Goal: Complete application form

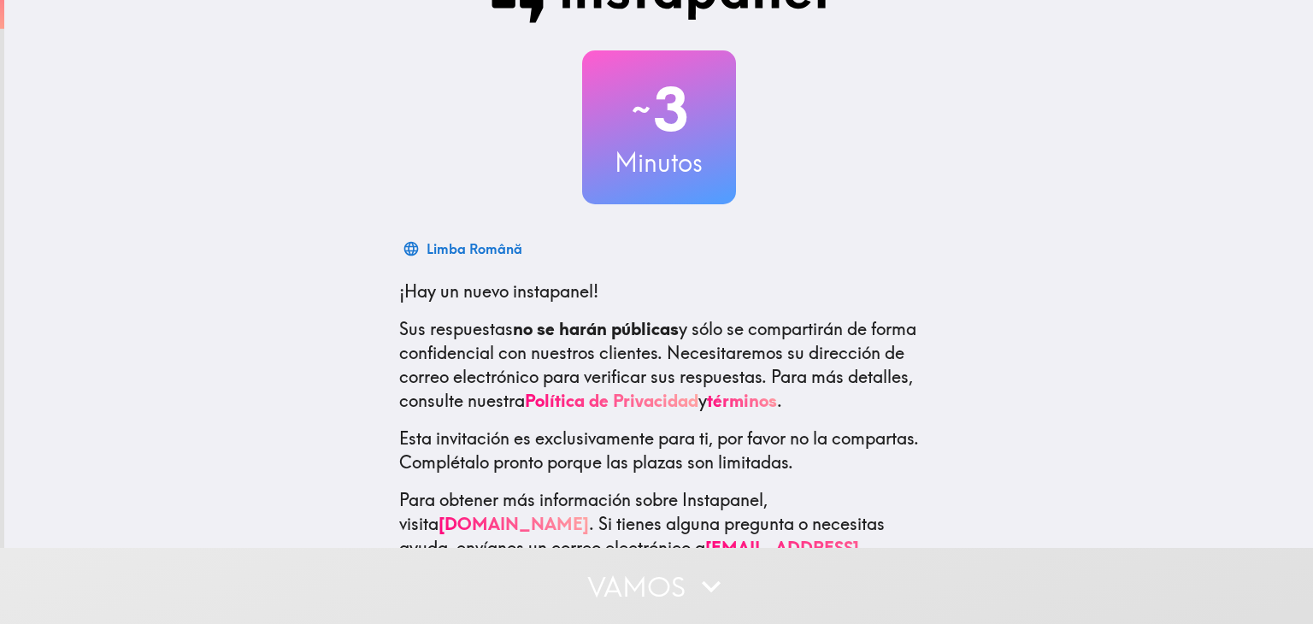
scroll to position [111, 0]
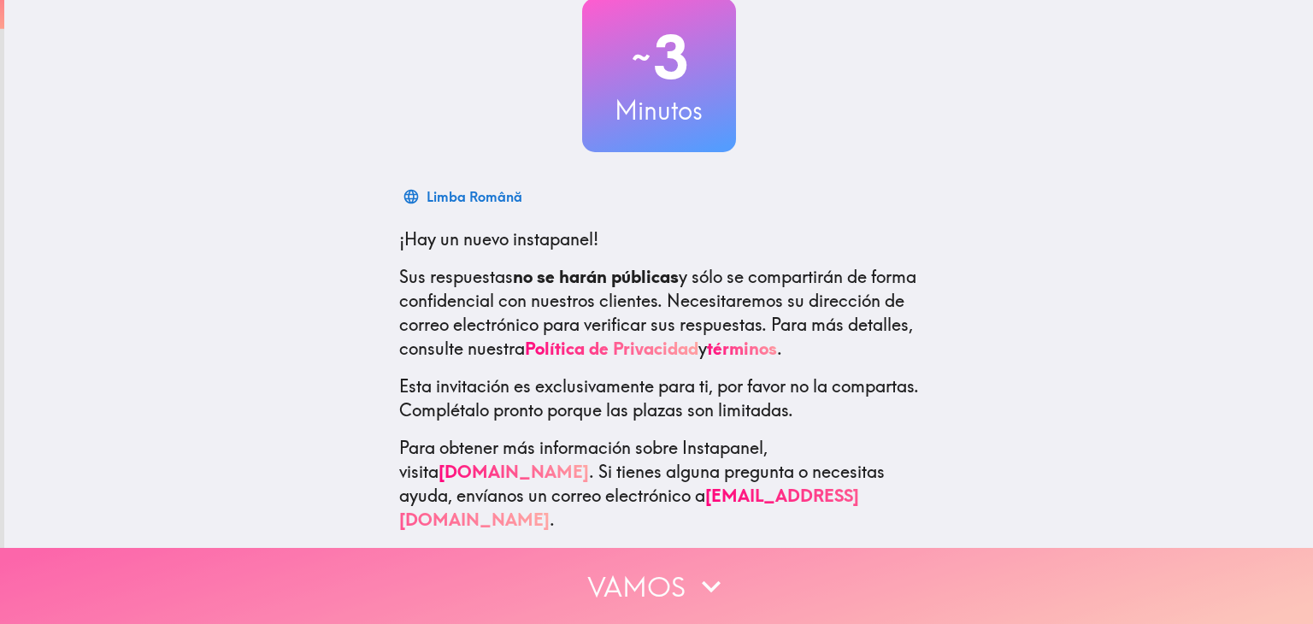
click at [723, 563] on button "Vamos" at bounding box center [656, 586] width 1313 height 76
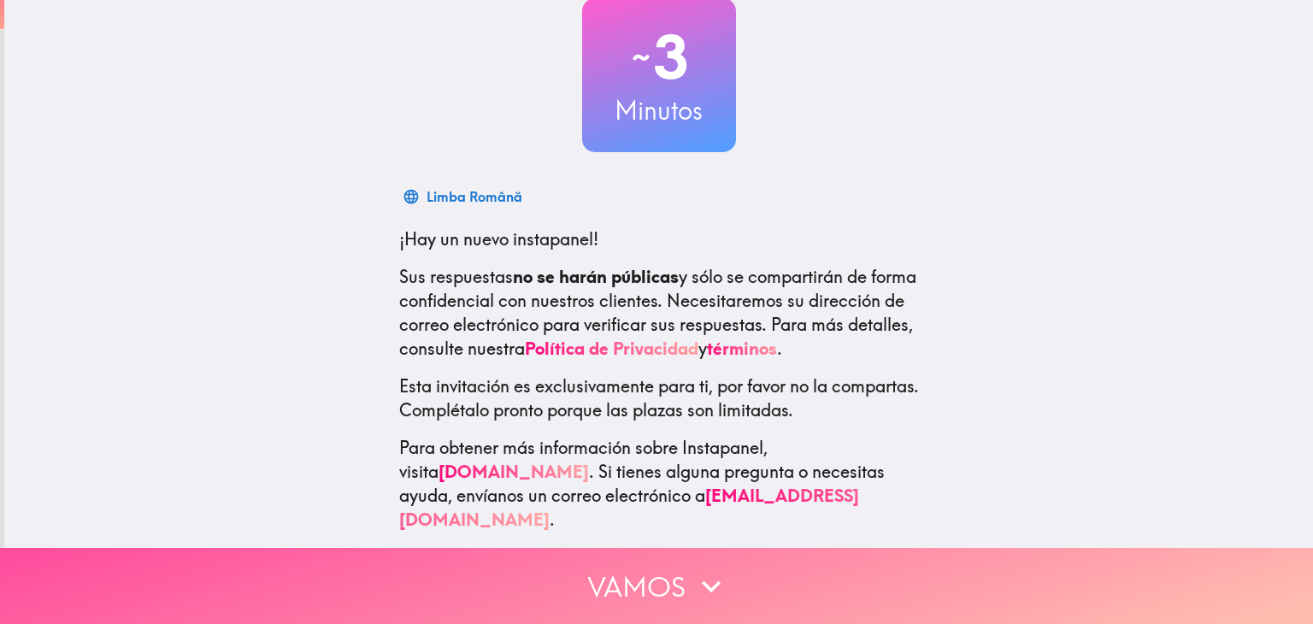
scroll to position [0, 0]
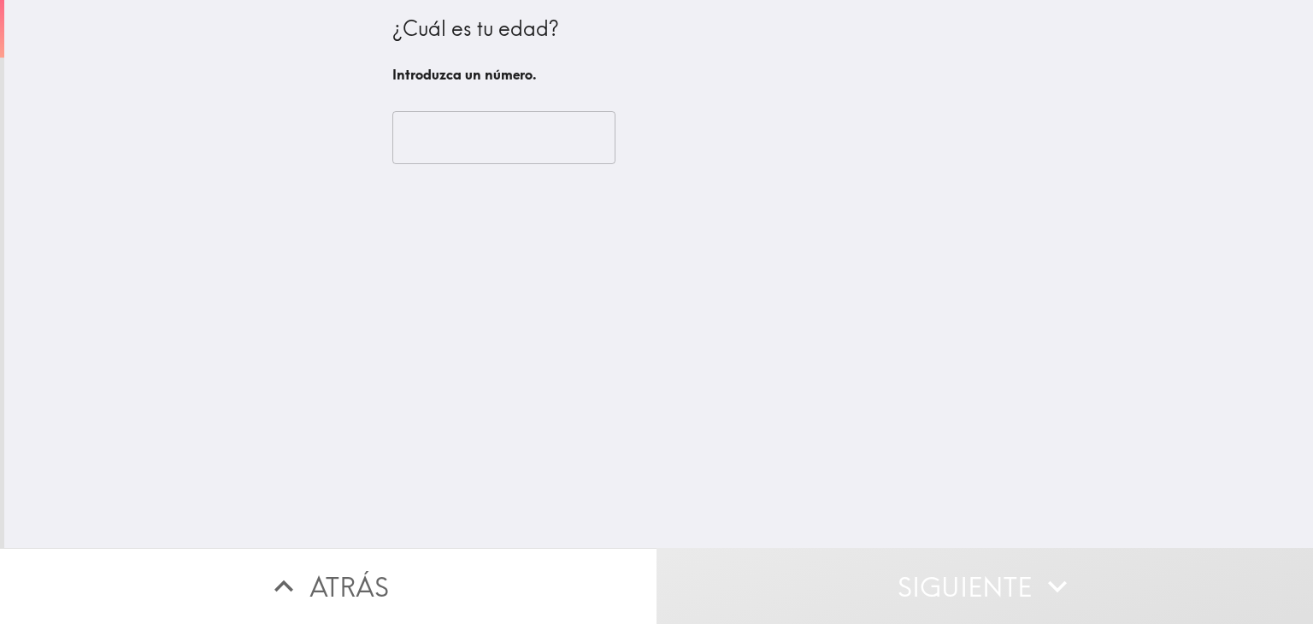
click at [438, 131] on input "number" at bounding box center [503, 137] width 223 height 53
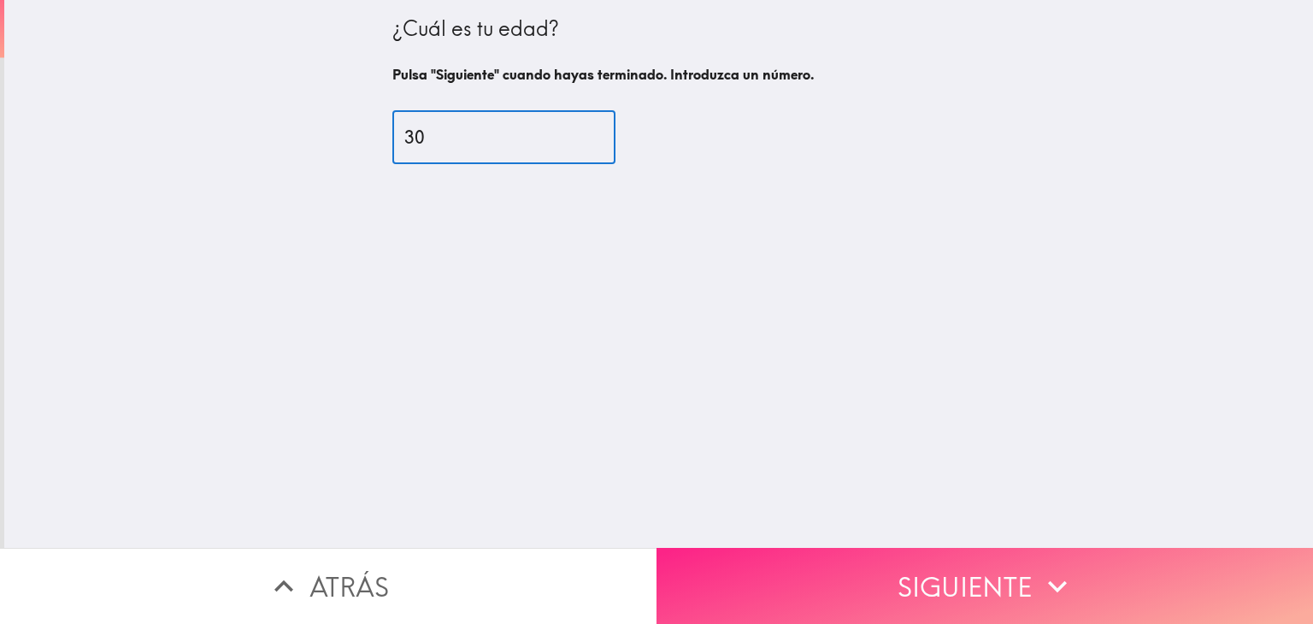
type input "30"
click at [837, 548] on button "Siguiente" at bounding box center [984, 586] width 656 height 76
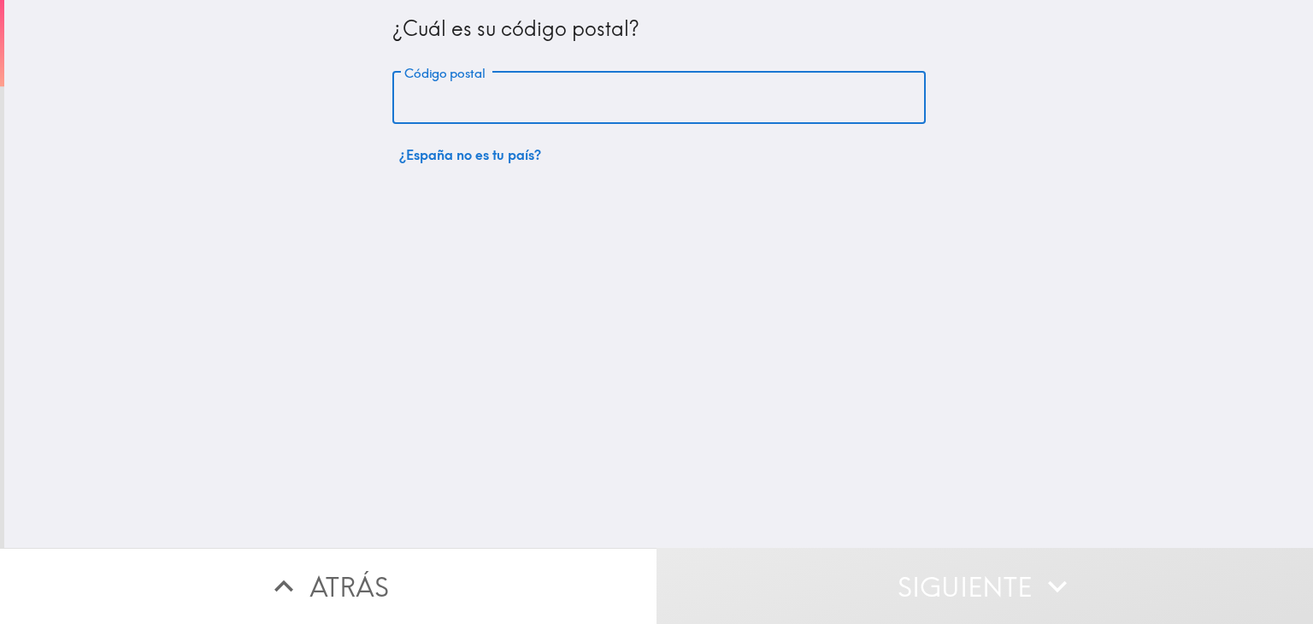
click at [499, 97] on input "Código postal" at bounding box center [658, 98] width 533 height 53
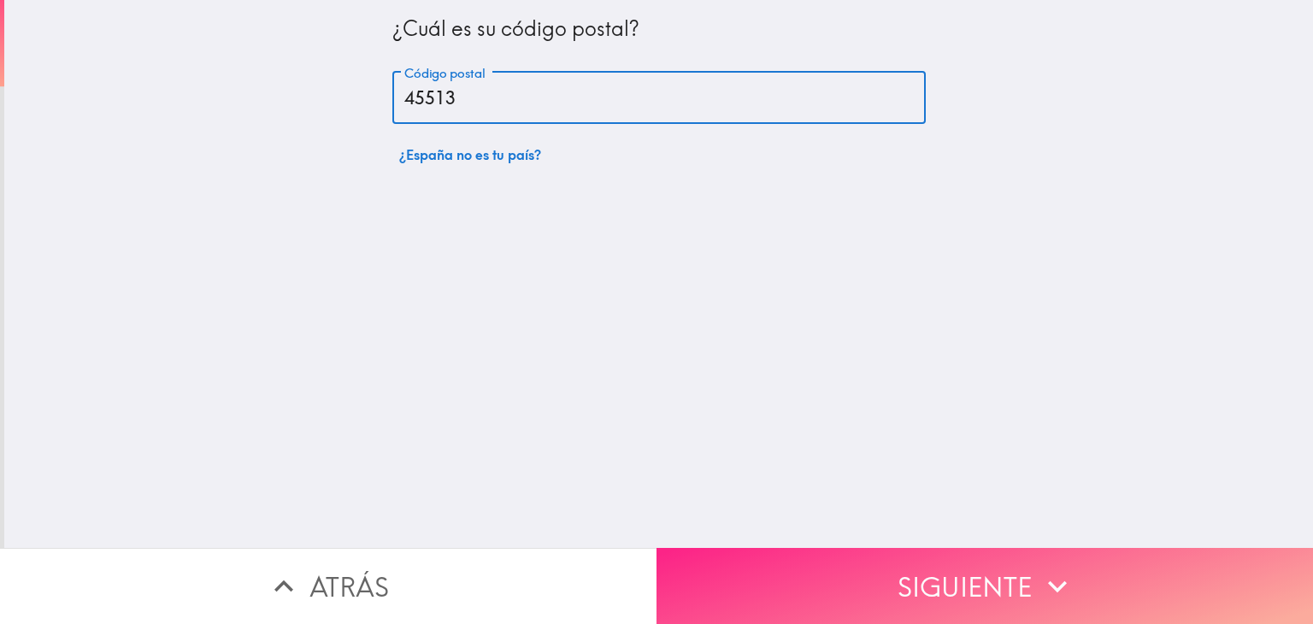
type input "45513"
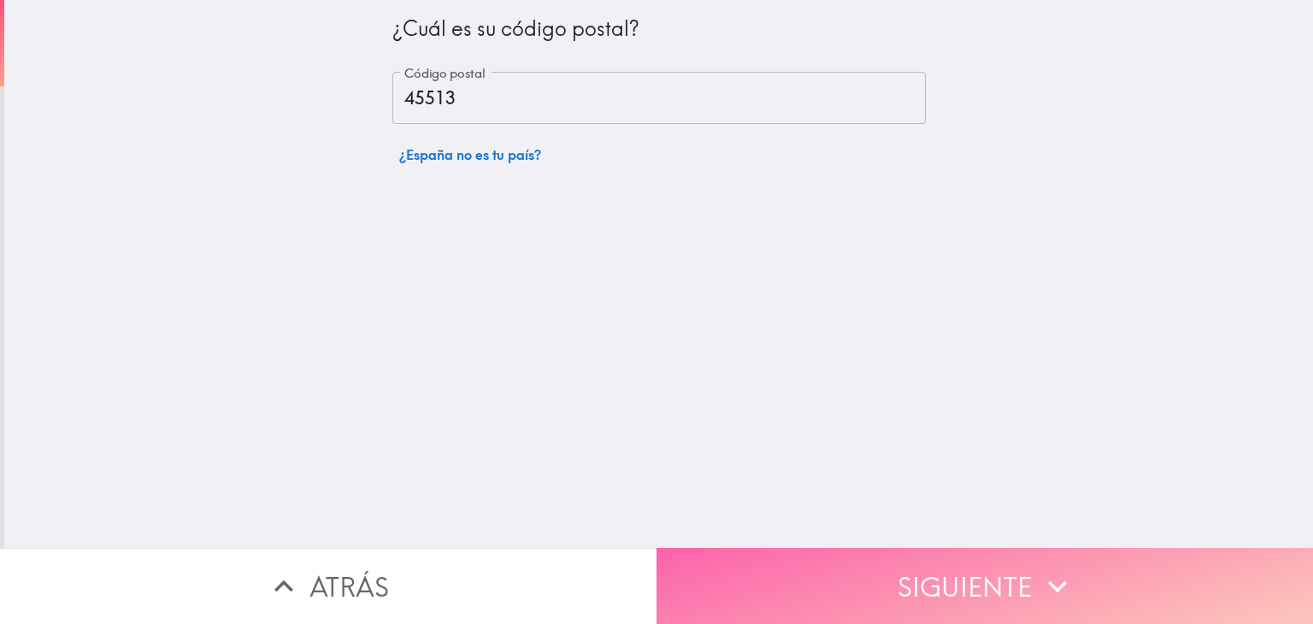
click at [734, 582] on button "Siguiente" at bounding box center [984, 586] width 656 height 76
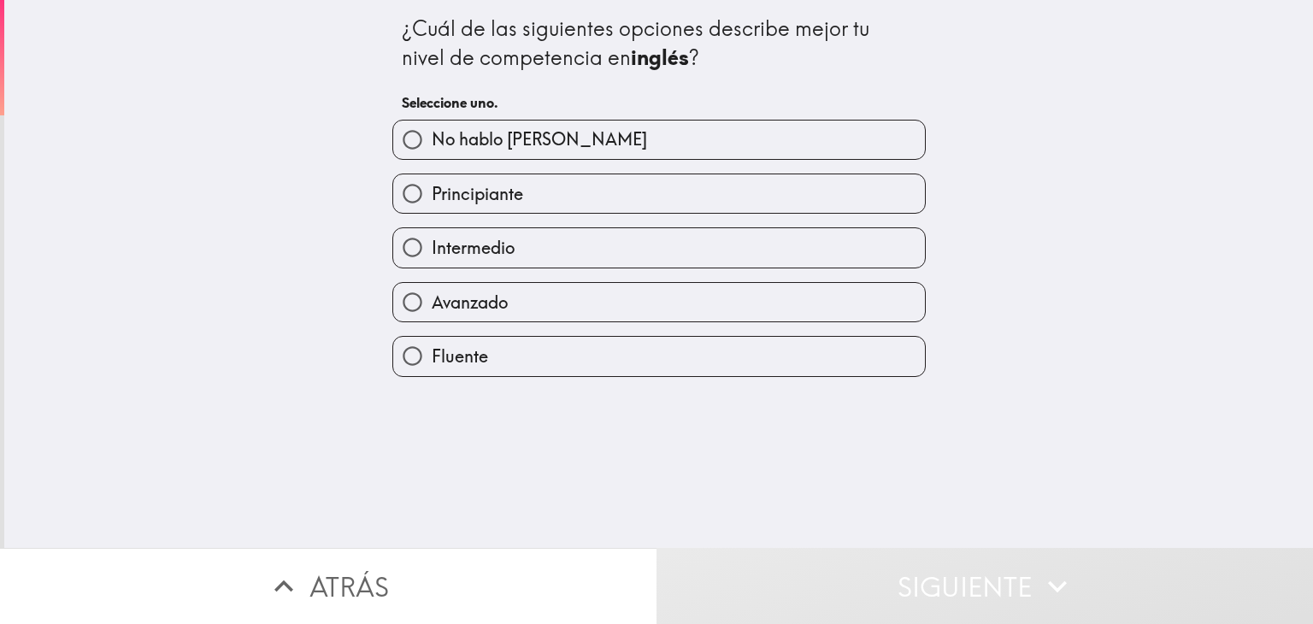
click at [479, 186] on span "Principiante" at bounding box center [477, 194] width 91 height 24
click at [432, 186] on input "Principiante" at bounding box center [412, 193] width 38 height 38
radio input "true"
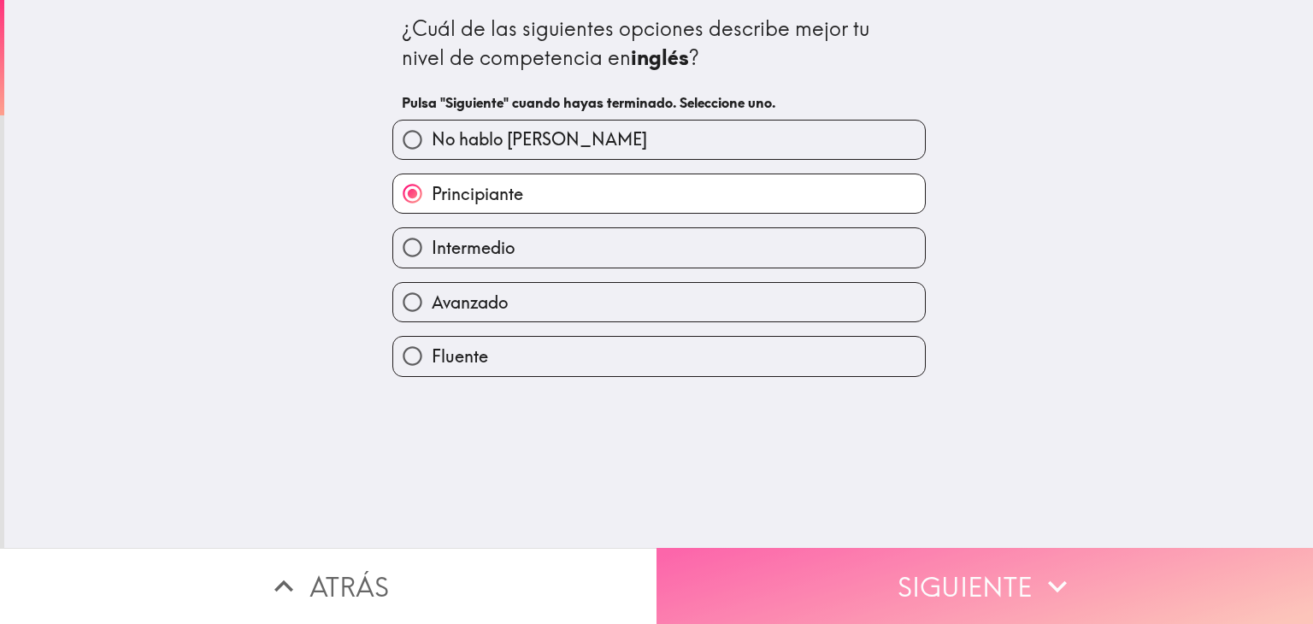
click at [763, 568] on button "Siguiente" at bounding box center [984, 586] width 656 height 76
